Goal: Check status

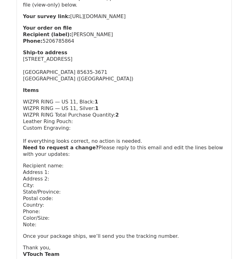
scroll to position [125, 0]
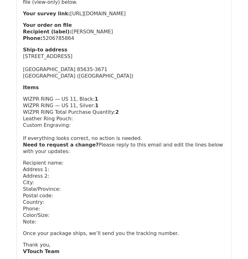
click at [168, 65] on p "Ship‑to address 4627 Desert Springs Trl Sierra Vista, AZ 85635-3671 United Stat…" at bounding box center [124, 62] width 202 height 33
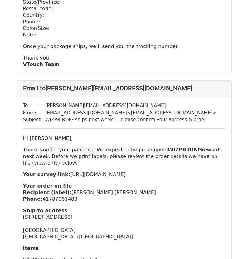
scroll to position [374, 0]
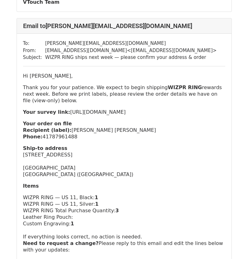
click at [125, 115] on p "Your survey link: https://survey.pledgebox.com/project/105373/whsp-ring-voice-c…" at bounding box center [124, 112] width 202 height 7
click at [146, 115] on p "Your survey link: https://survey.pledgebox.com/project/105373/whsp-ring-voice-c…" at bounding box center [124, 112] width 202 height 7
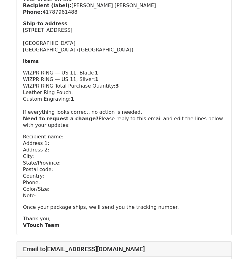
scroll to position [436, 0]
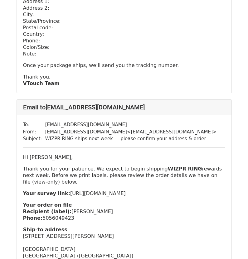
scroll to position [3086, 0]
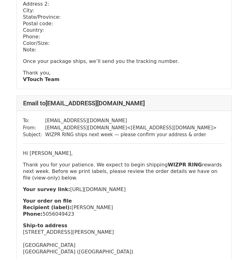
click at [128, 53] on p "Recipient name: Address 1: Address 2: City: State/Province: Postal code: Countr…" at bounding box center [124, 20] width 202 height 65
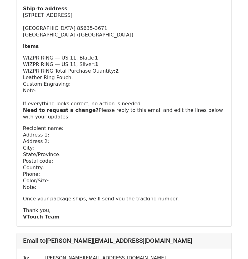
scroll to position [125, 0]
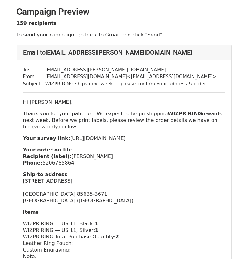
scroll to position [10, 0]
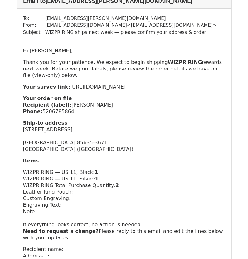
scroll to position [62, 0]
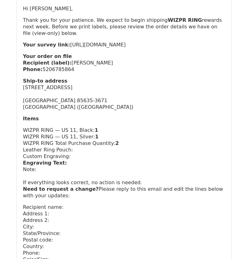
scroll to position [125, 0]
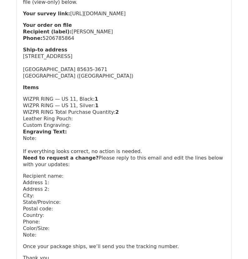
click at [132, 115] on p "WIZPR RING Total Purchase Quantity: 2" at bounding box center [124, 112] width 202 height 7
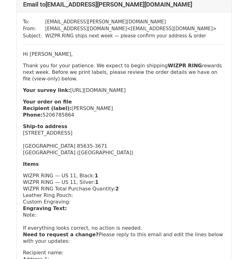
scroll to position [62, 0]
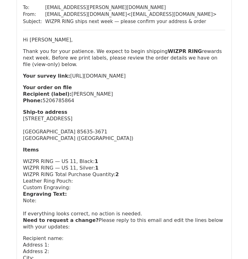
click at [123, 141] on p "Ship‑to address 4627 Desert Springs Trl Sierra Vista, AZ 85635-3671 United Stat…" at bounding box center [124, 125] width 202 height 33
click at [127, 122] on p "Ship‑to address 4627 Desert Springs Trl Sierra Vista, AZ 85635-3671 United Stat…" at bounding box center [124, 125] width 202 height 33
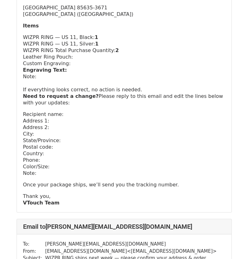
scroll to position [187, 0]
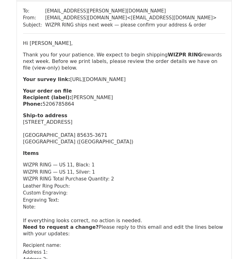
scroll to position [62, 0]
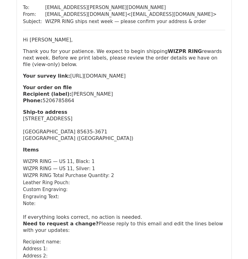
click at [141, 79] on p "Your survey link: https://survey.pledgebox.com/project/105373/whsp-ring-voice-c…" at bounding box center [124, 76] width 202 height 7
click at [111, 104] on p "Your order on file Recipient (label): Robert Laposta Phone: 5206785864" at bounding box center [124, 94] width 202 height 20
click at [117, 111] on div "Hi Robert Laposta, Thank you for your patience. We expect to begin shipping WIZ…" at bounding box center [124, 187] width 202 height 302
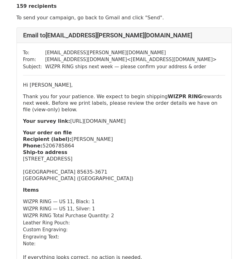
scroll to position [31, 0]
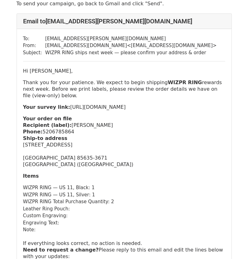
click at [131, 152] on p "Your order on file Recipient (label): [PERSON_NAME] Phone: [PHONE_NUMBER] Ship‑…" at bounding box center [124, 141] width 202 height 52
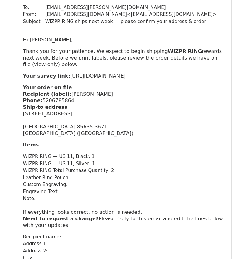
click at [130, 130] on p "Your order on file Recipient (label): [PERSON_NAME] Phone: [PHONE_NUMBER] Ship‑…" at bounding box center [124, 110] width 202 height 52
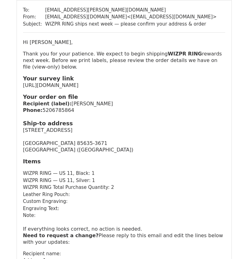
scroll to position [94, 0]
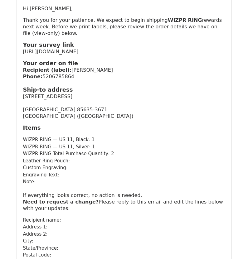
click at [154, 119] on p "Your order on file Recipient (label): Robert Laposta Phone: 5206785864 Ship‑to …" at bounding box center [124, 90] width 202 height 60
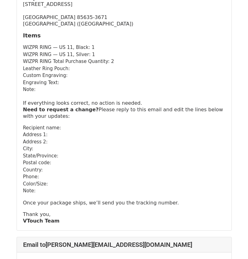
scroll to position [187, 0]
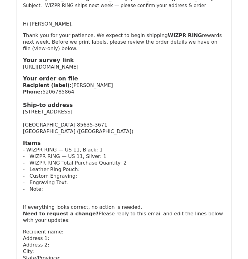
scroll to position [94, 0]
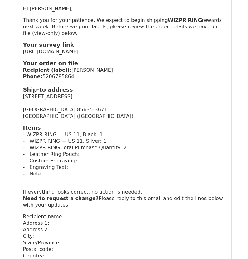
click at [141, 113] on p "Your order on file Recipient (label): Robert Laposta Phone: 5206785864 Ship‑to …" at bounding box center [124, 90] width 202 height 60
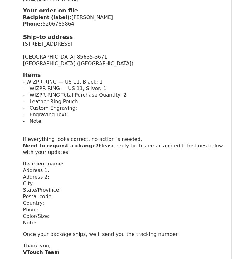
scroll to position [0, 0]
